Goal: Information Seeking & Learning: Learn about a topic

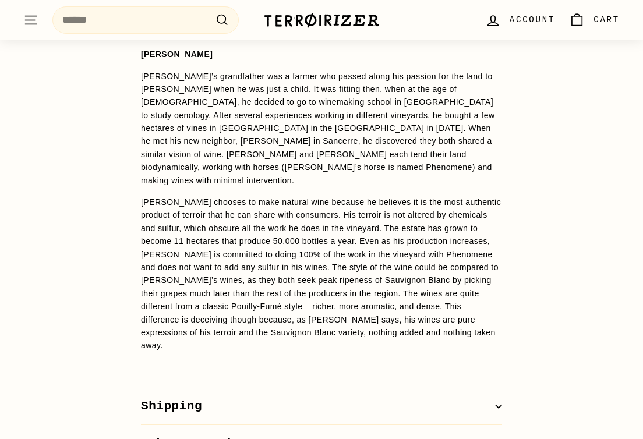
scroll to position [924, 0]
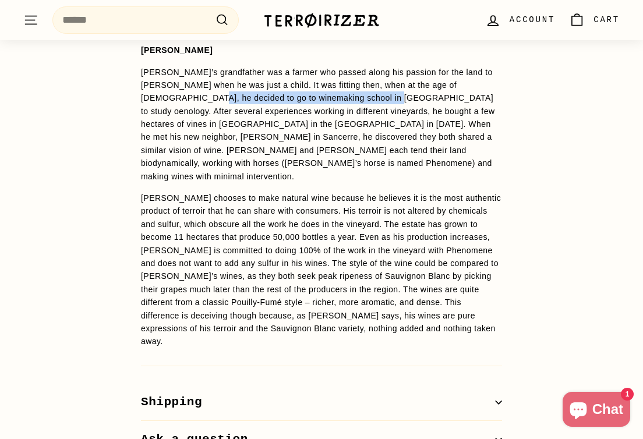
drag, startPoint x: 365, startPoint y: 97, endPoint x: 174, endPoint y: 97, distance: 191.1
click at [174, 96] on p "[PERSON_NAME]’s grandfather was a farmer who passed along his passion for the l…" at bounding box center [321, 125] width 361 height 118
copy p "winemaking school in Beaune to study oenology"
click at [322, 159] on p "[PERSON_NAME]’s grandfather was a farmer who passed along his passion for the l…" at bounding box center [321, 125] width 361 height 118
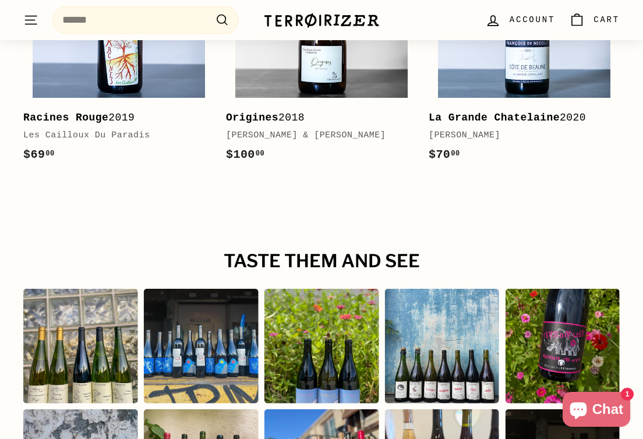
scroll to position [2021, 0]
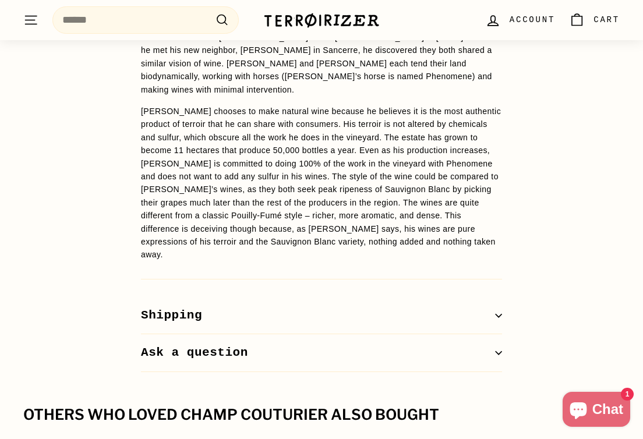
scroll to position [1023, 0]
